Goal: Task Accomplishment & Management: Manage account settings

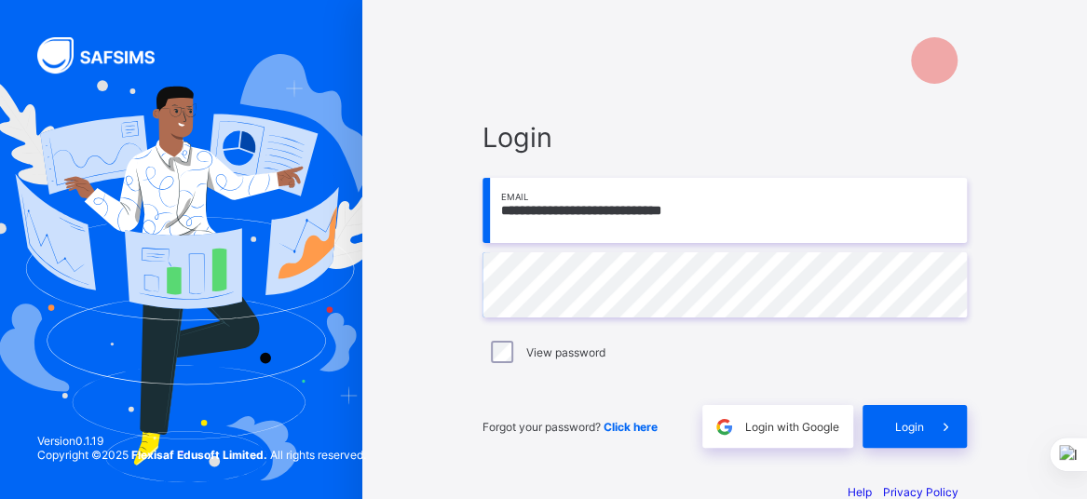
type input "**********"
click at [465, 296] on div "**********" at bounding box center [724, 268] width 559 height 537
click at [919, 418] on div "Login" at bounding box center [915, 426] width 104 height 43
click at [924, 425] on span "Login" at bounding box center [909, 427] width 29 height 14
